Goal: Find specific page/section: Find specific page/section

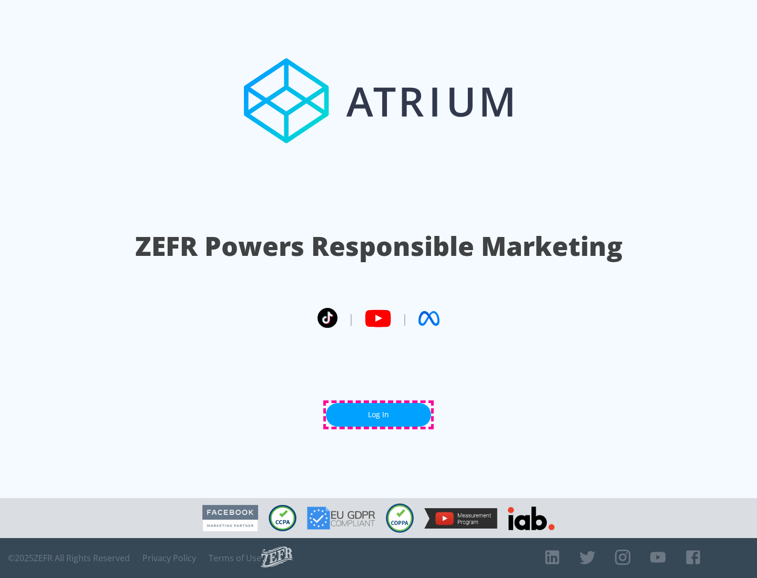
click at [378, 415] on link "Log In" at bounding box center [378, 415] width 105 height 24
